Goal: Check status: Check status

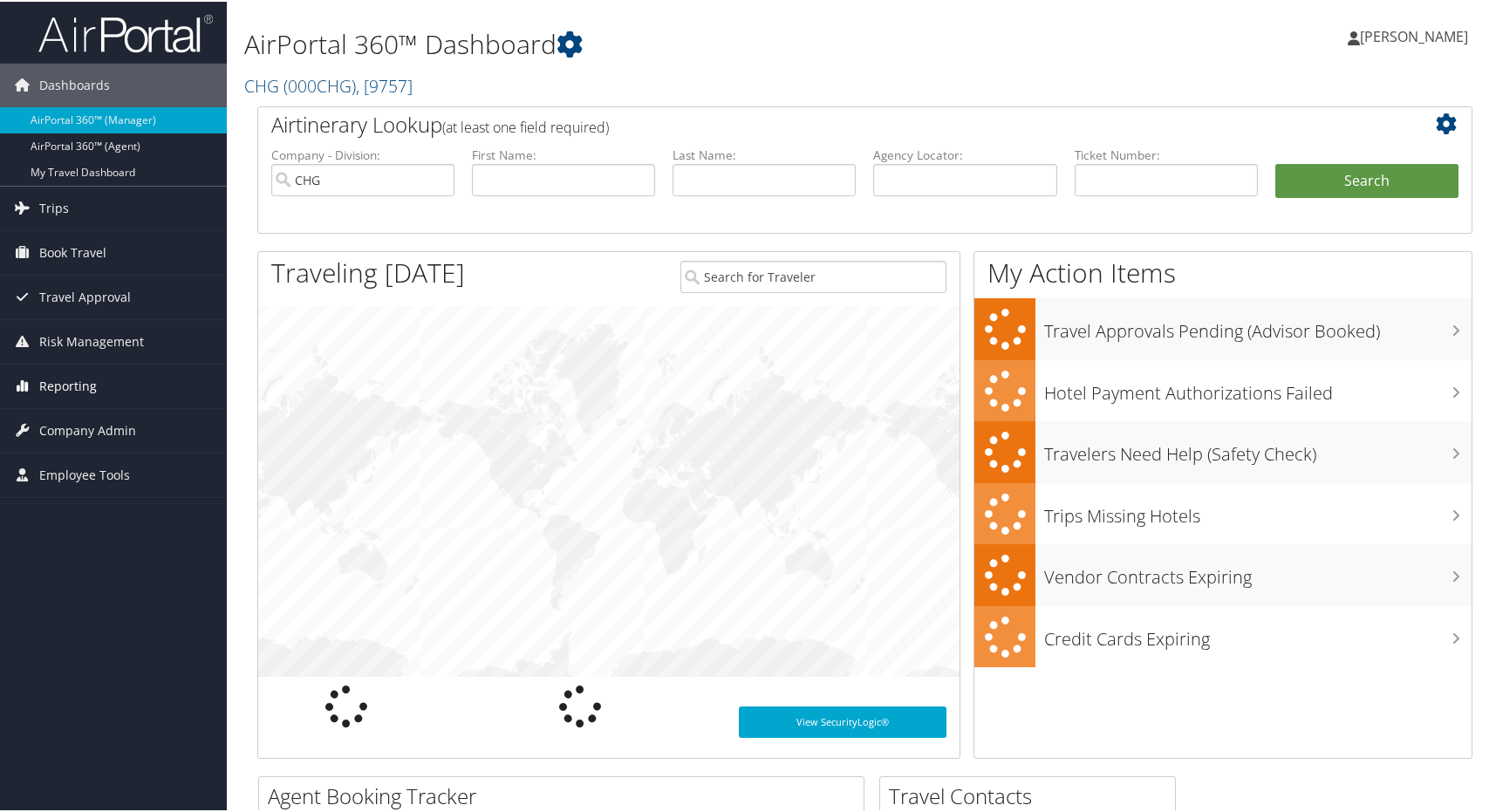
click at [104, 384] on link "Reporting" at bounding box center [113, 385] width 227 height 44
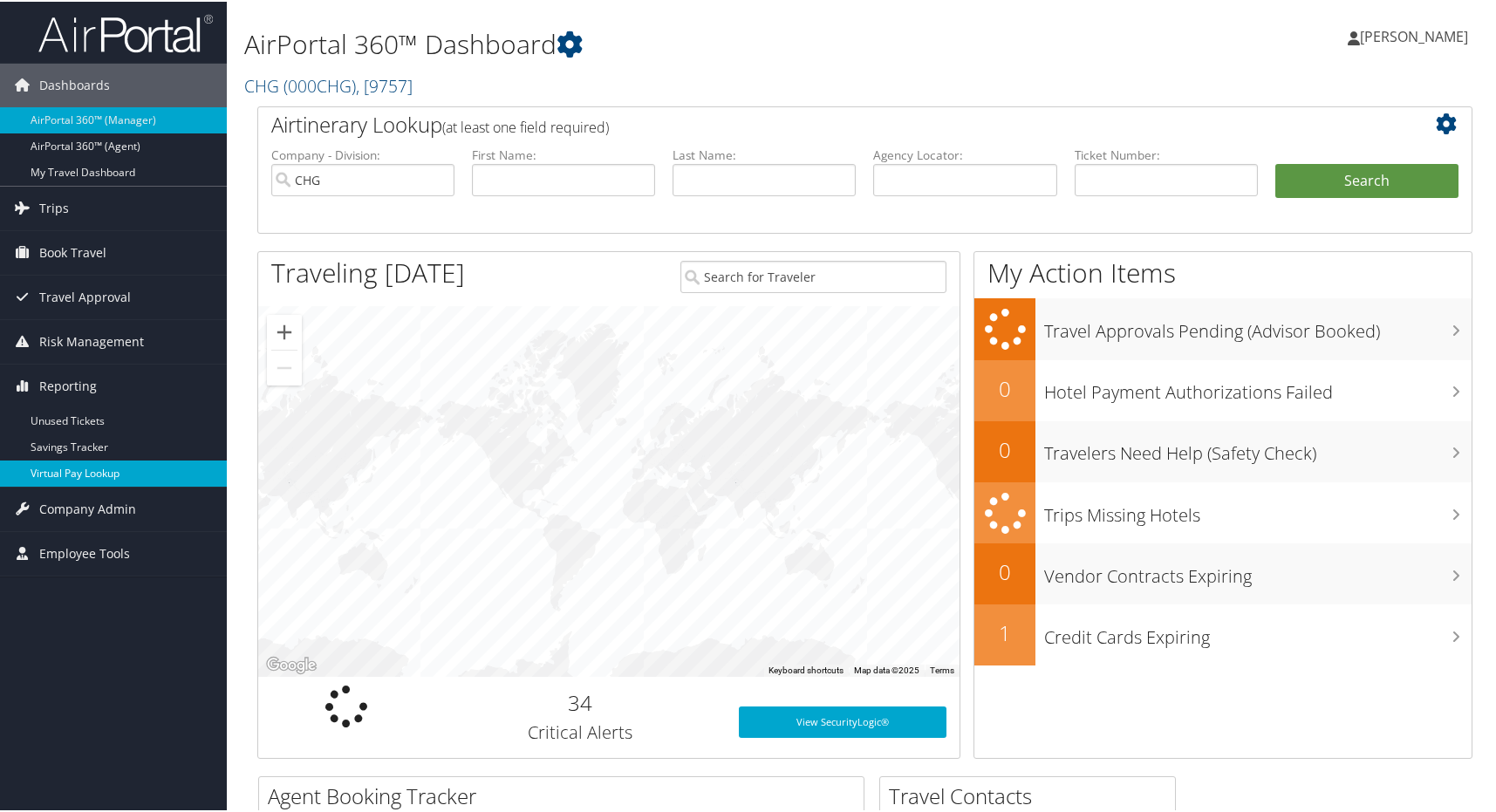
click at [103, 477] on link "Virtual Pay Lookup" at bounding box center [113, 472] width 227 height 26
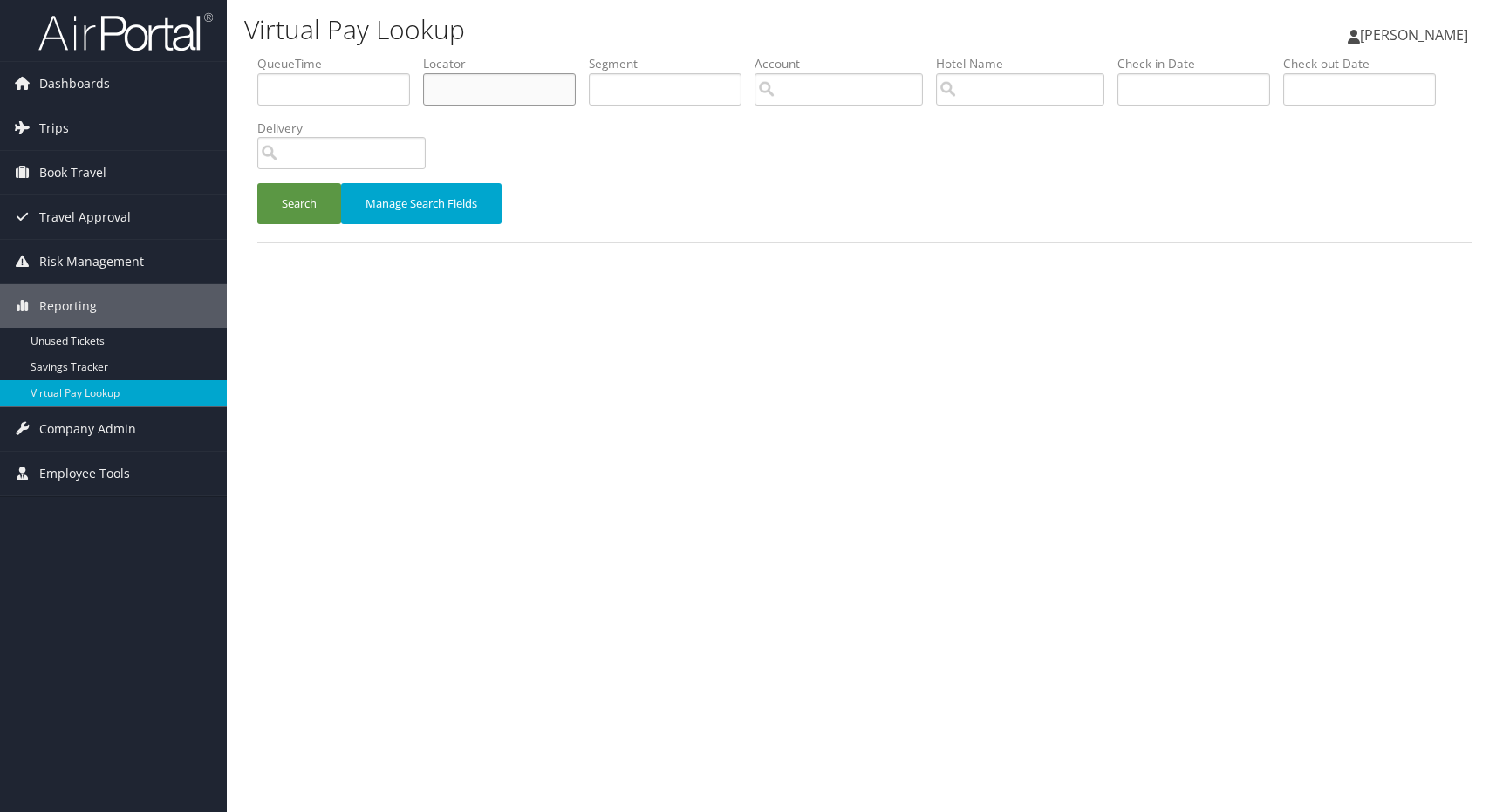
click at [500, 95] on input "text" at bounding box center [499, 89] width 153 height 32
paste input "COELYL"
type input "COELYL"
click at [305, 207] on button "Search" at bounding box center [299, 203] width 84 height 41
click at [512, 97] on input "text" at bounding box center [499, 89] width 153 height 32
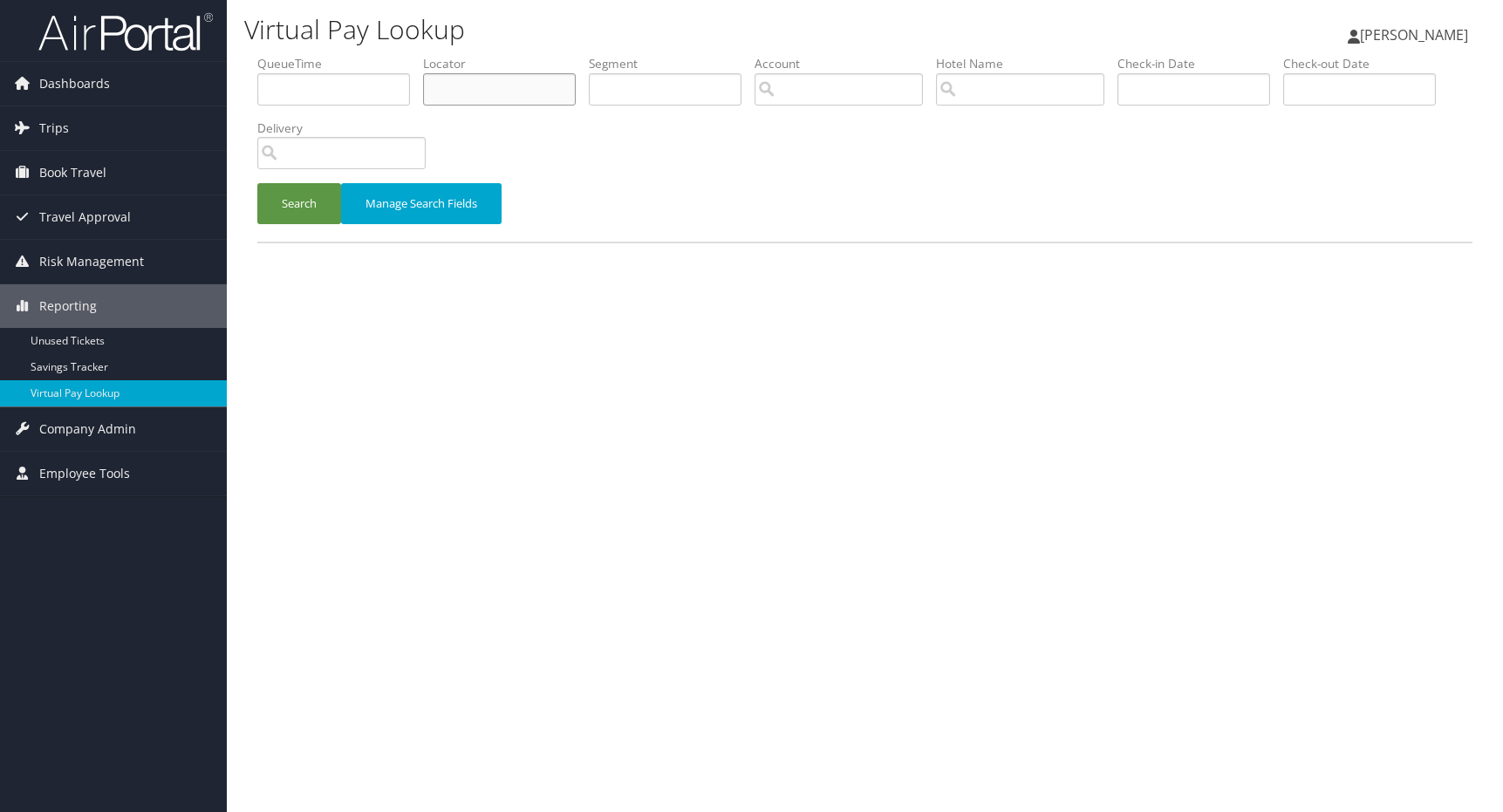
paste input "COELYL"
type input "COELYL"
click at [298, 204] on button "Search" at bounding box center [299, 203] width 84 height 41
